Goal: Transaction & Acquisition: Purchase product/service

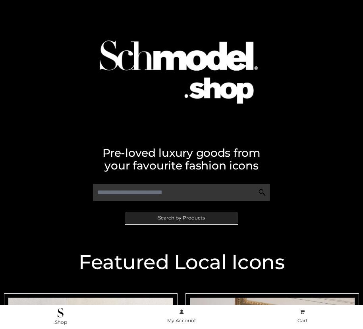
click at [181, 218] on span "Search by Products" at bounding box center [181, 218] width 47 height 5
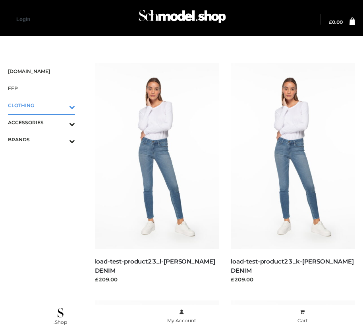
click at [61, 105] on icon "Toggle Submenu" at bounding box center [30, 107] width 89 height 9
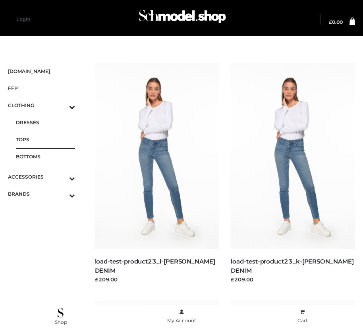
click at [45, 140] on span "TOPS" at bounding box center [45, 139] width 59 height 9
